Goal: Complete application form

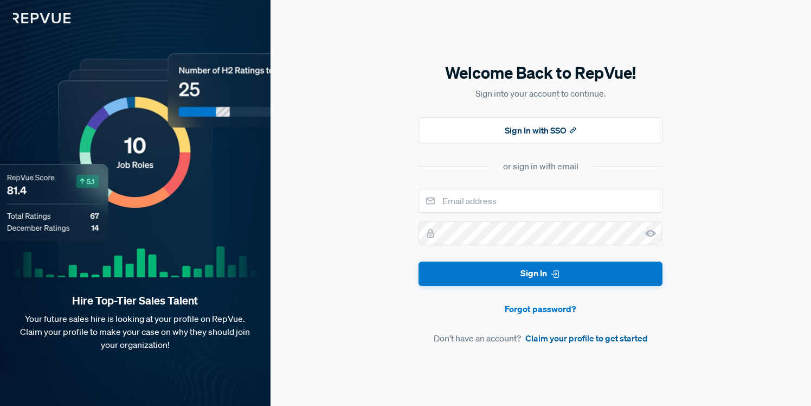
click at [545, 338] on link "Claim your profile to get started" at bounding box center [586, 337] width 123 height 13
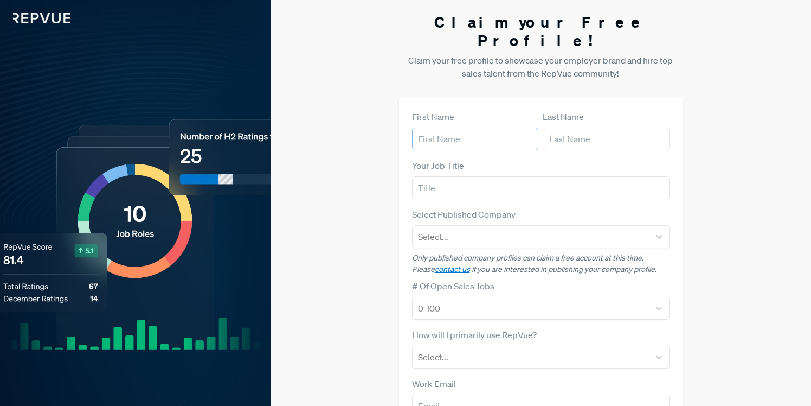
click at [484, 127] on input "text" at bounding box center [475, 138] width 127 height 23
type input "[PERSON_NAME]"
type input "[EMAIL_ADDRESS][DOMAIN_NAME]"
click at [485, 229] on div at bounding box center [531, 236] width 227 height 15
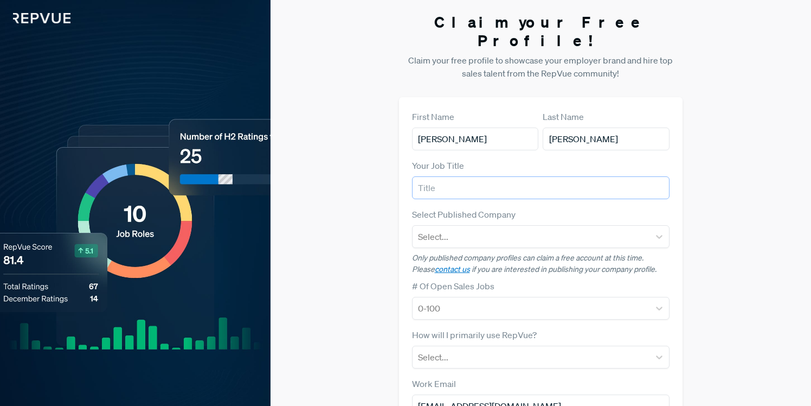
click at [661, 177] on input "text" at bounding box center [541, 187] width 258 height 23
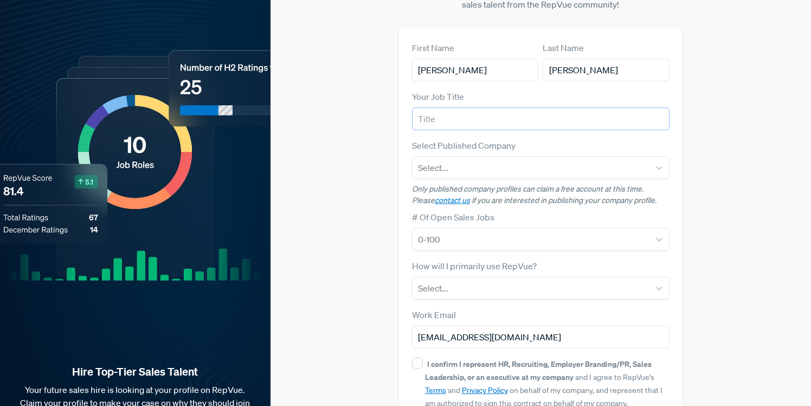
scroll to position [93, 0]
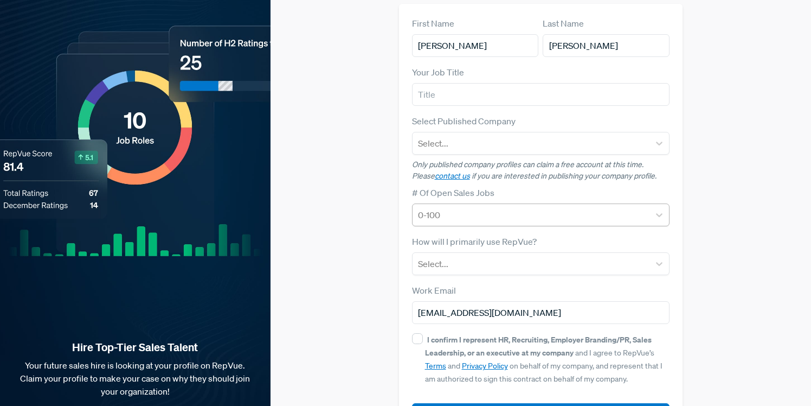
click at [554, 207] on div at bounding box center [531, 214] width 227 height 15
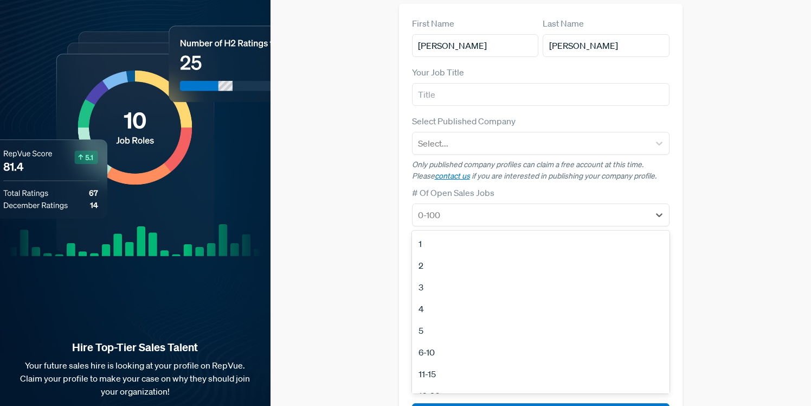
click at [678, 168] on div "First Name [PERSON_NAME] Last Name [PERSON_NAME] Your Job Title Select Publishe…" at bounding box center [541, 221] width 284 height 435
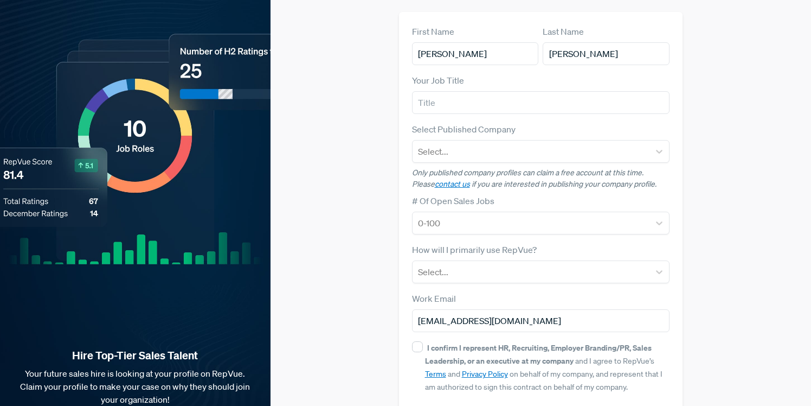
scroll to position [121, 0]
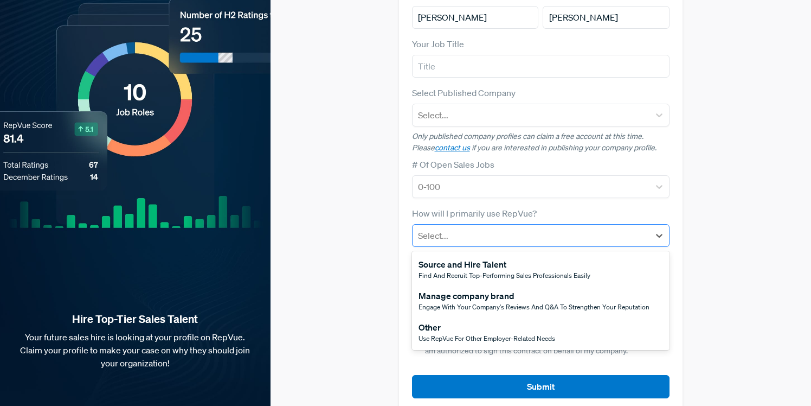
click at [461, 226] on div "Select..." at bounding box center [531, 236] width 237 height 20
click at [463, 333] on div "Use RepVue for other employer-related needs" at bounding box center [487, 338] width 137 height 10
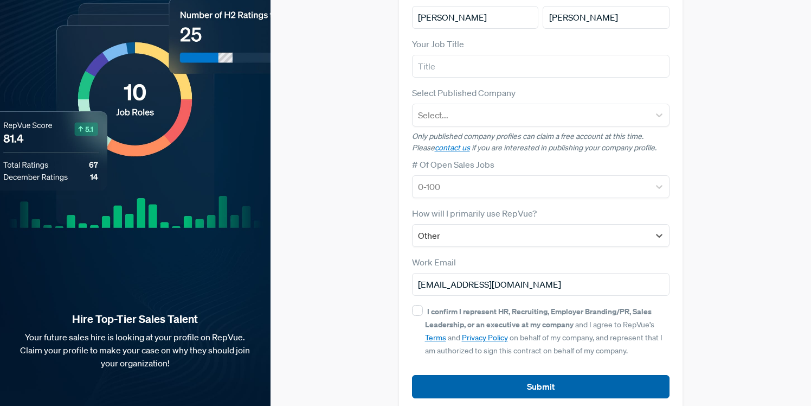
click at [457, 375] on button "Submit" at bounding box center [541, 386] width 258 height 23
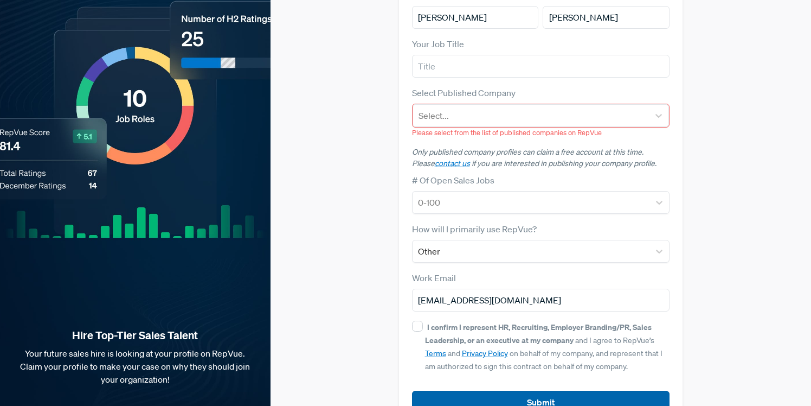
scroll to position [137, 0]
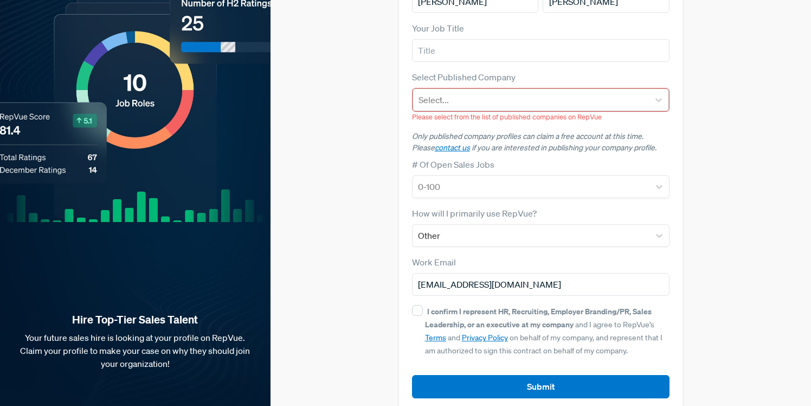
click at [465, 92] on div at bounding box center [532, 99] width 226 height 15
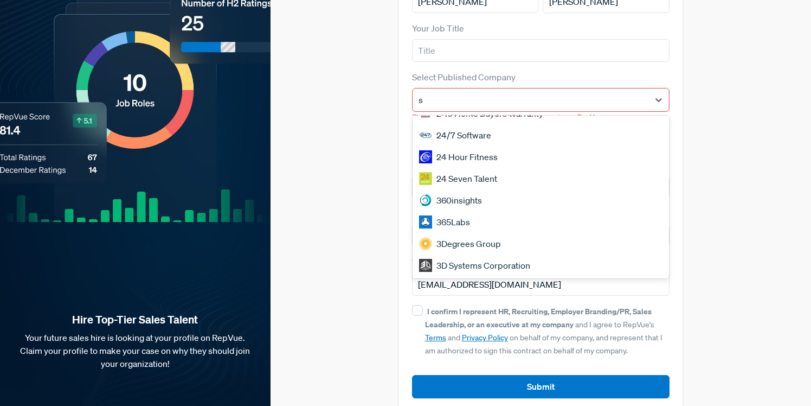
scroll to position [0, 0]
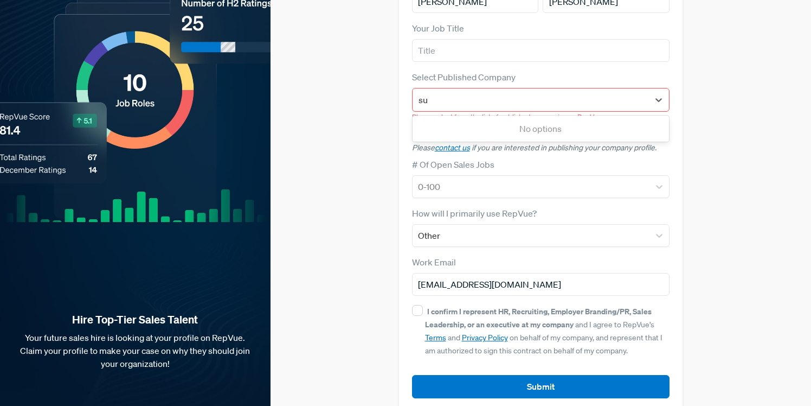
type input "s"
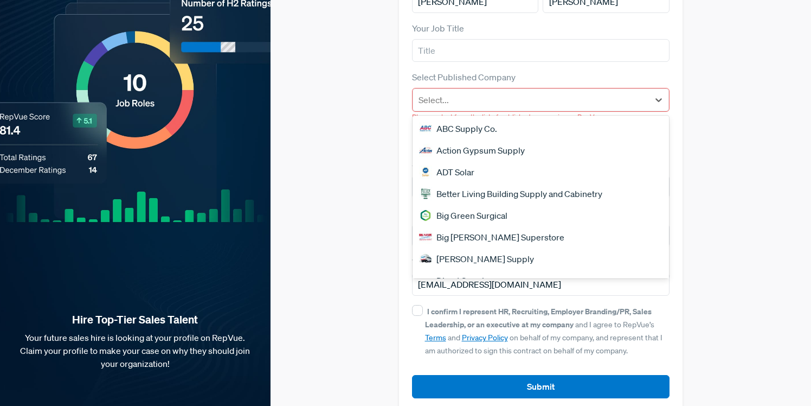
scroll to position [121, 0]
